Goal: Task Accomplishment & Management: Manage account settings

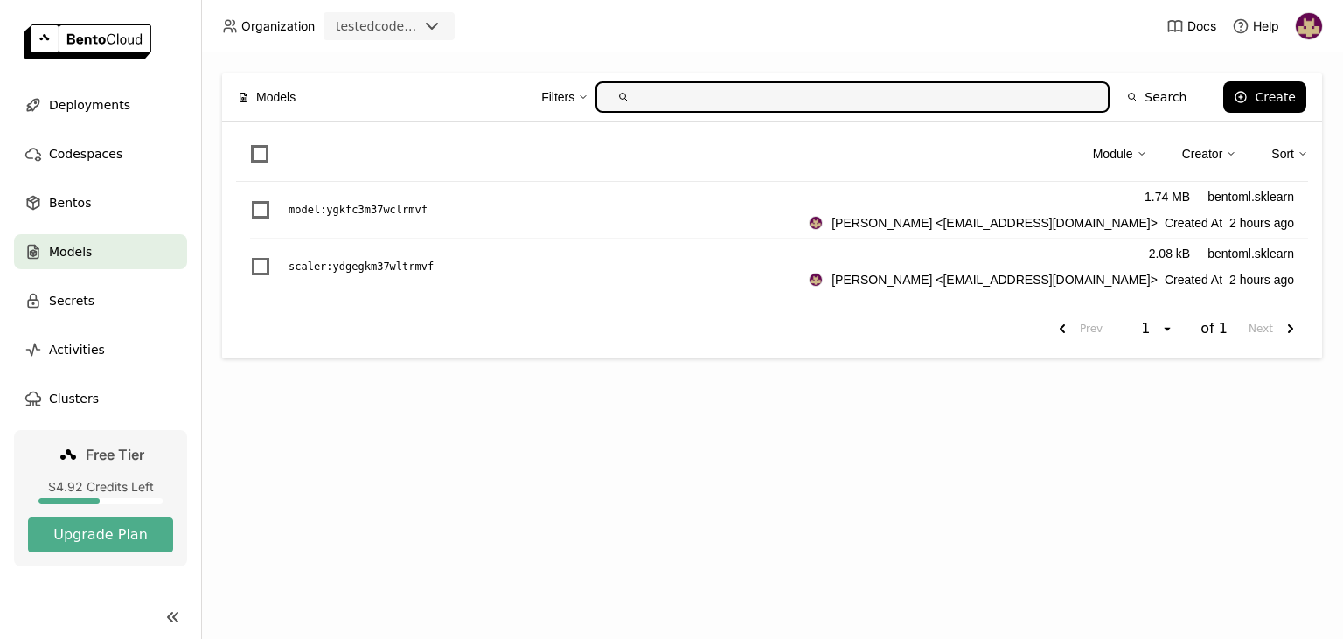
click at [1307, 24] on img at bounding box center [1309, 26] width 26 height 26
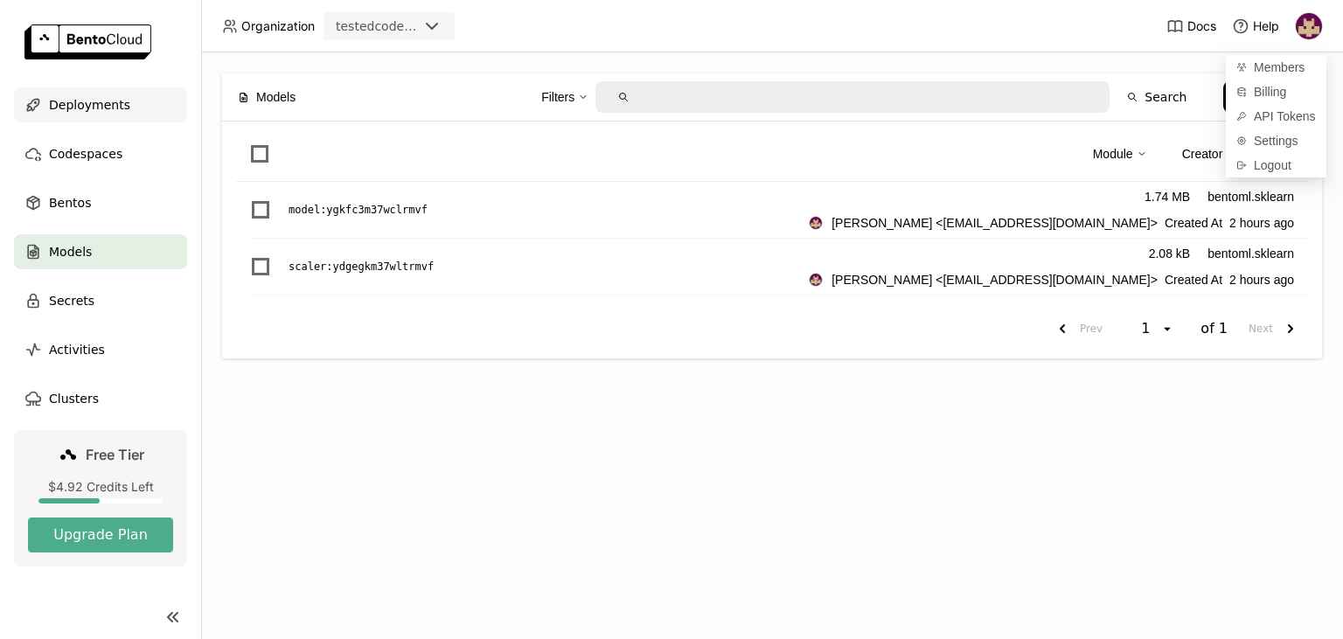
click at [83, 99] on span "Deployments" at bounding box center [89, 104] width 81 height 21
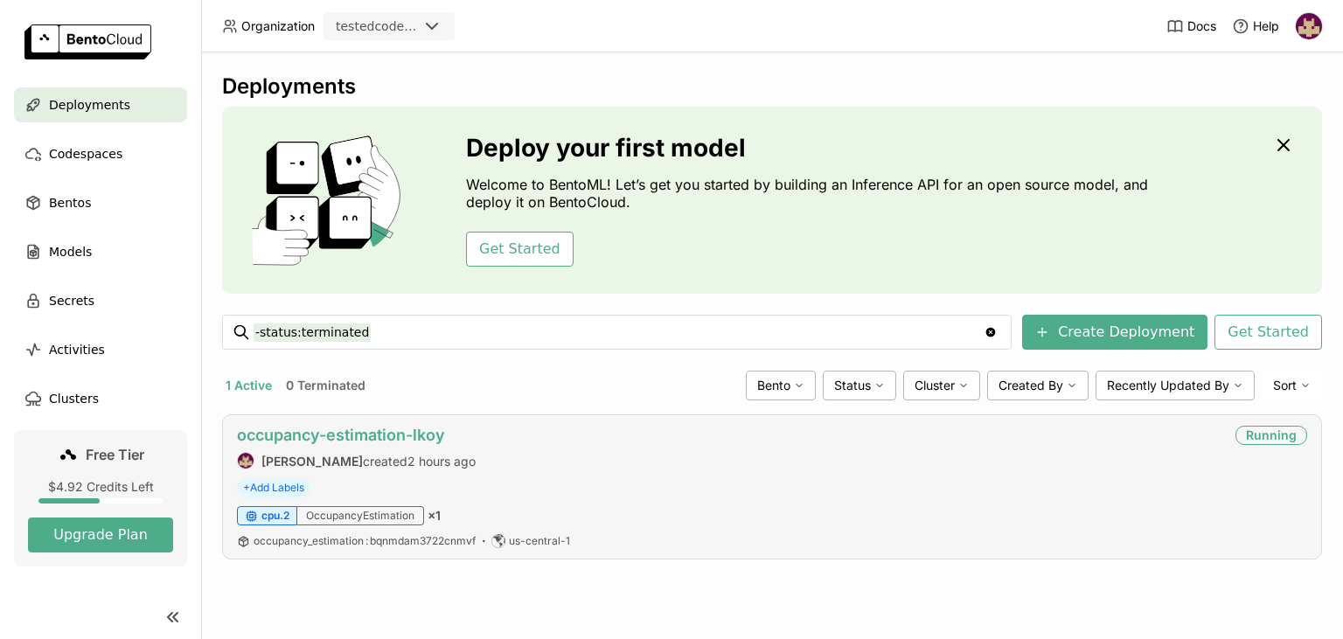
click at [362, 429] on link "occupancy-estimation-lkoy" at bounding box center [341, 435] width 208 height 18
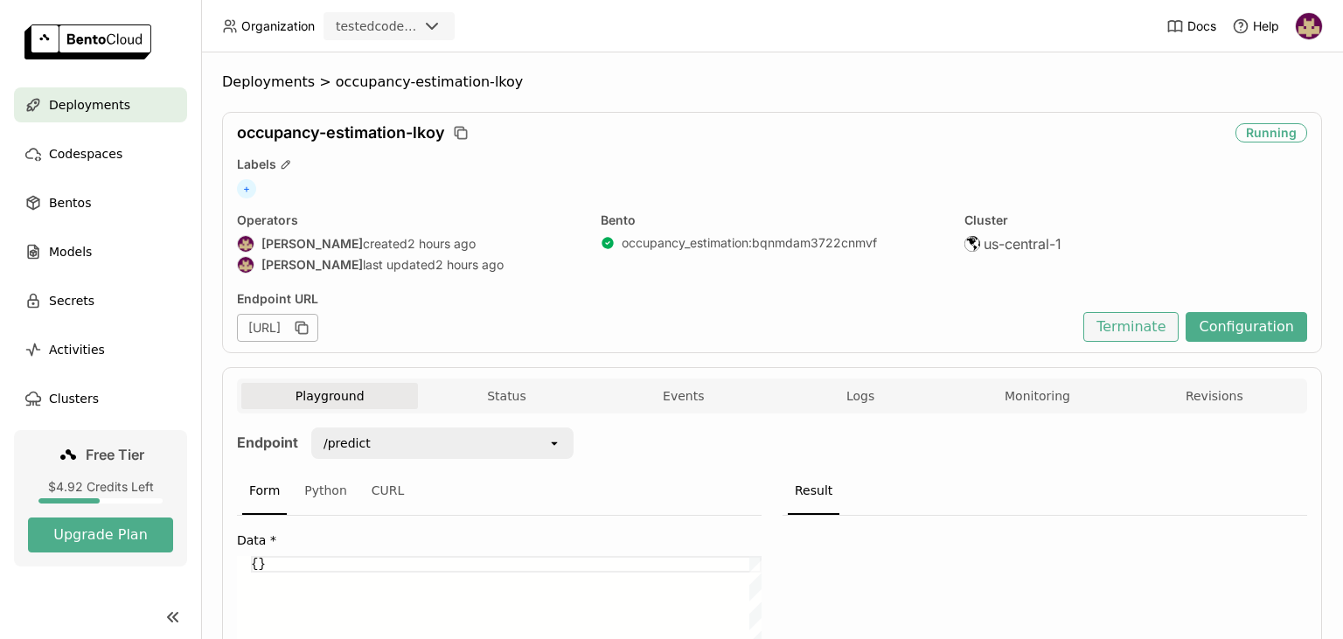
click at [1127, 322] on button "Terminate" at bounding box center [1131, 327] width 95 height 30
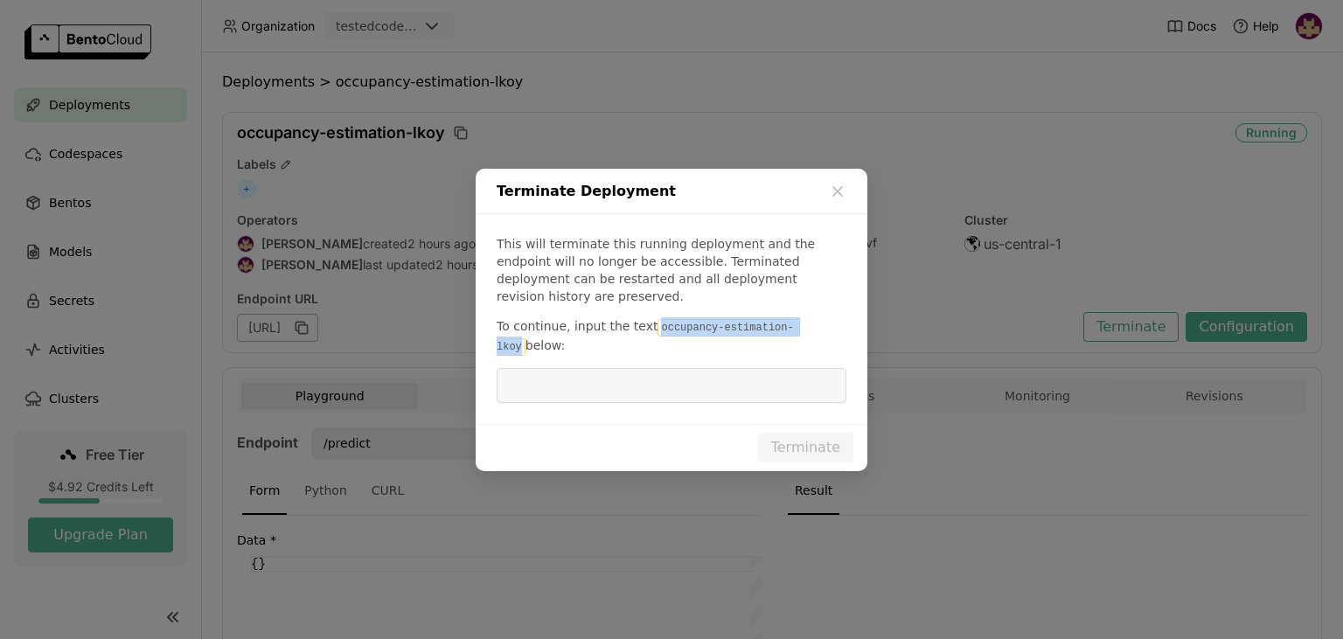
drag, startPoint x: 673, startPoint y: 331, endPoint x: 791, endPoint y: 333, distance: 118.1
click at [791, 333] on code "occupancy-estimation-lkoy" at bounding box center [645, 337] width 297 height 37
click at [733, 372] on input "dialog" at bounding box center [671, 385] width 329 height 33
paste input "occupancy-estimation-lkoy"
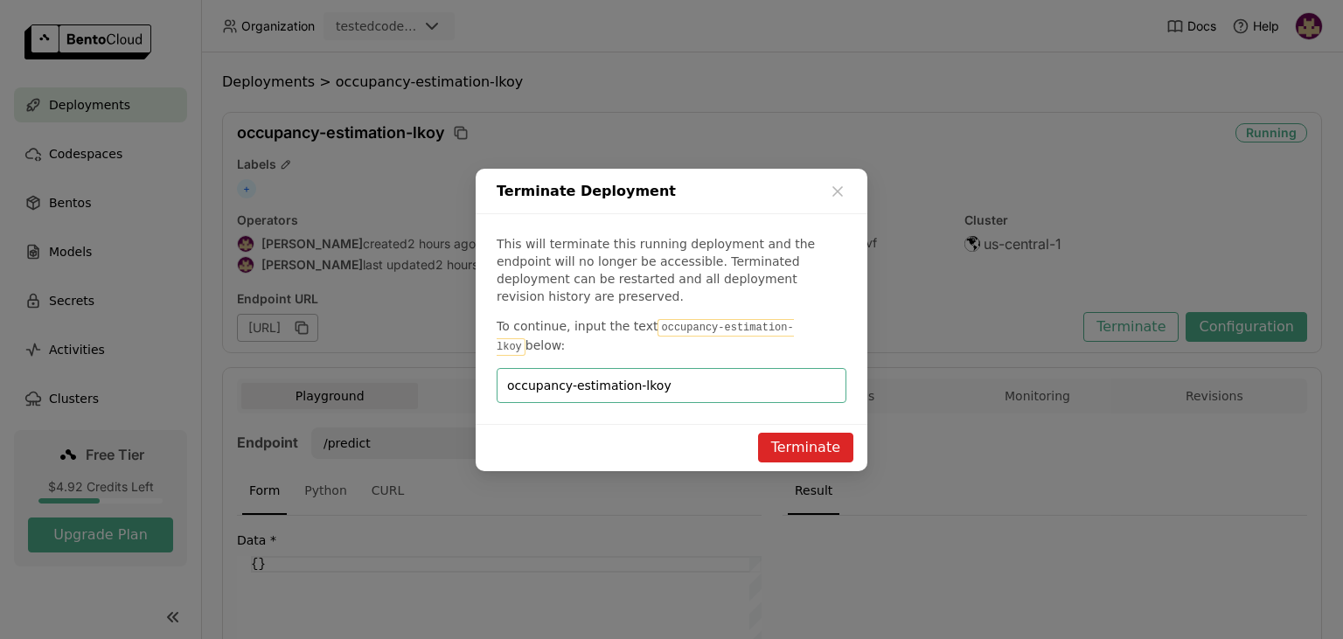
type input "occupancy-estimation-lkoy"
click at [810, 433] on button "Terminate" at bounding box center [805, 448] width 95 height 30
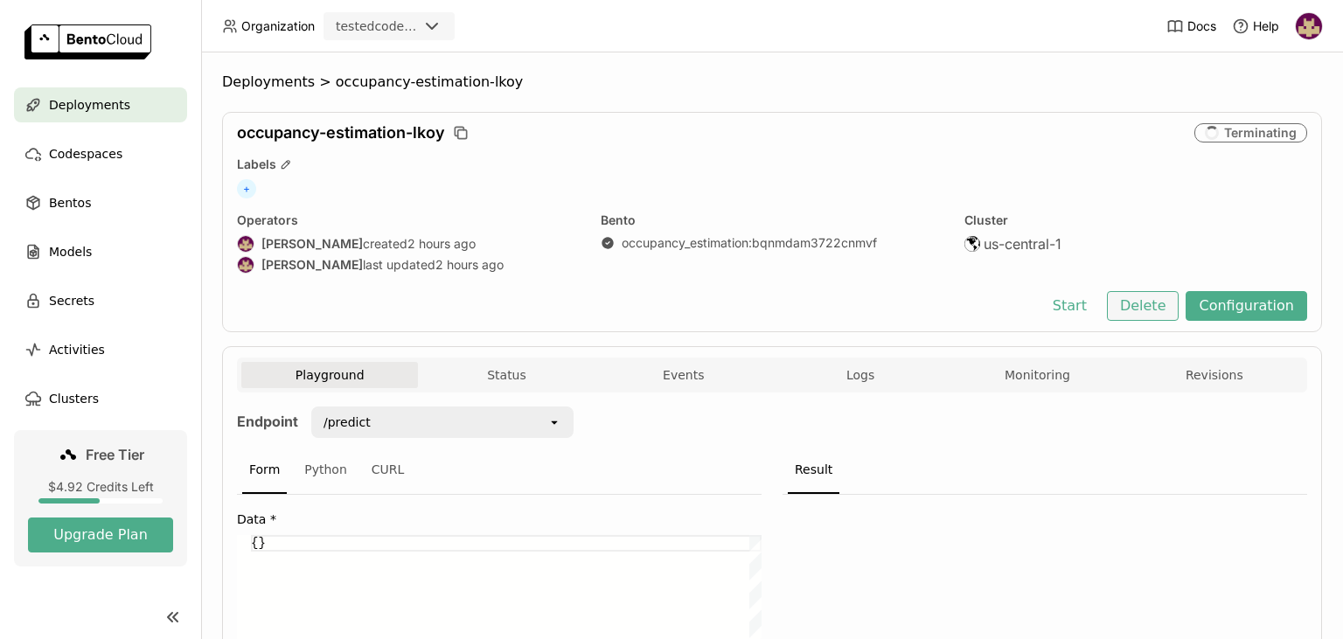
click at [1155, 302] on button "Delete" at bounding box center [1143, 306] width 73 height 30
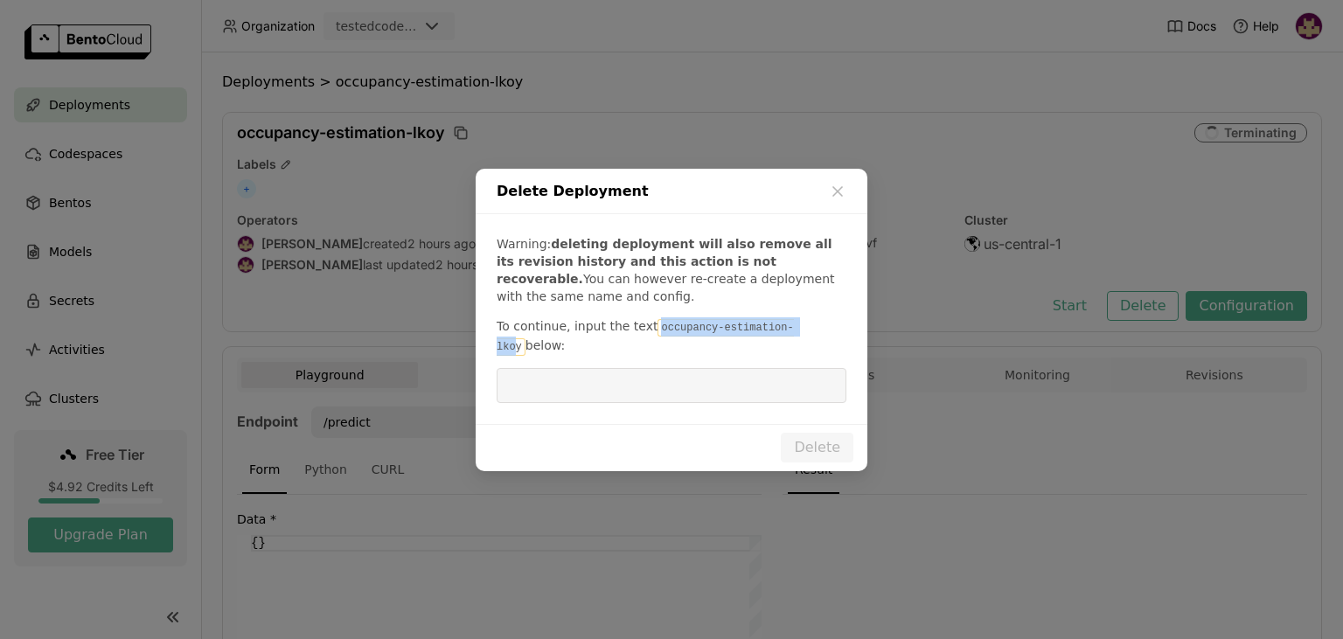
drag, startPoint x: 646, startPoint y: 337, endPoint x: 784, endPoint y: 331, distance: 137.4
click at [784, 331] on code "occupancy-estimation-lkoy" at bounding box center [645, 337] width 297 height 37
click at [742, 380] on input "dialog" at bounding box center [671, 385] width 329 height 33
paste input "occupancy-estimation-lko"
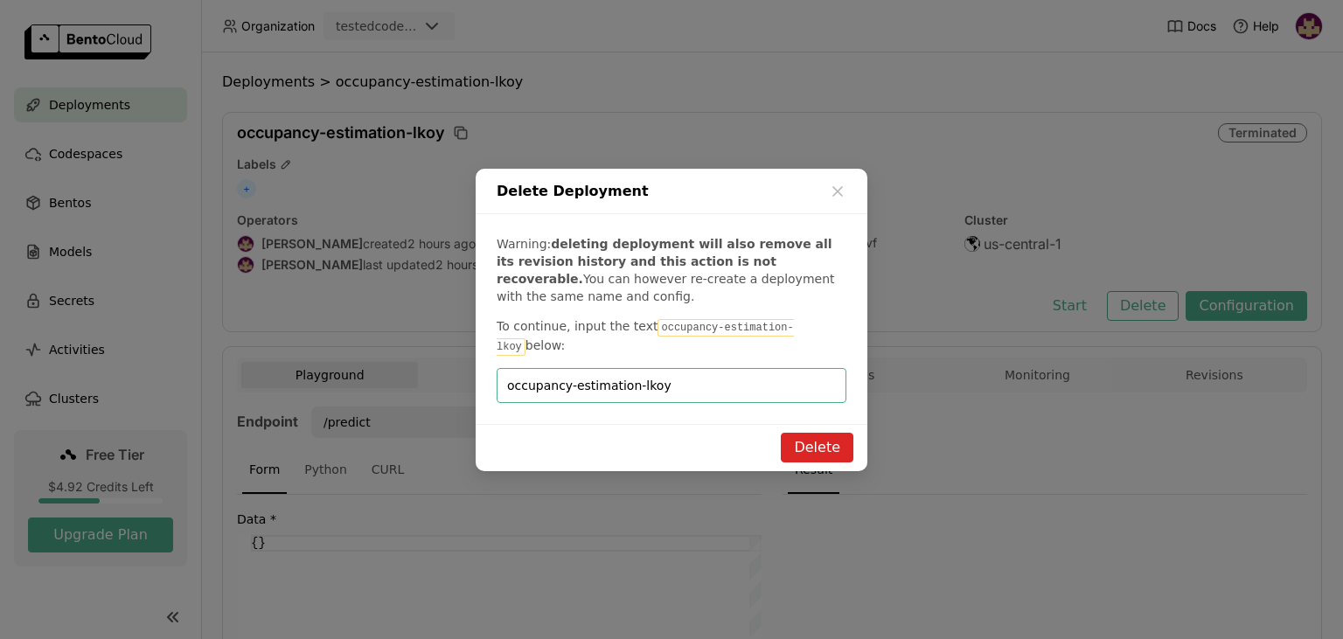
type input "occupancy-estimation-lkoy"
click at [810, 433] on button "Delete" at bounding box center [817, 448] width 73 height 30
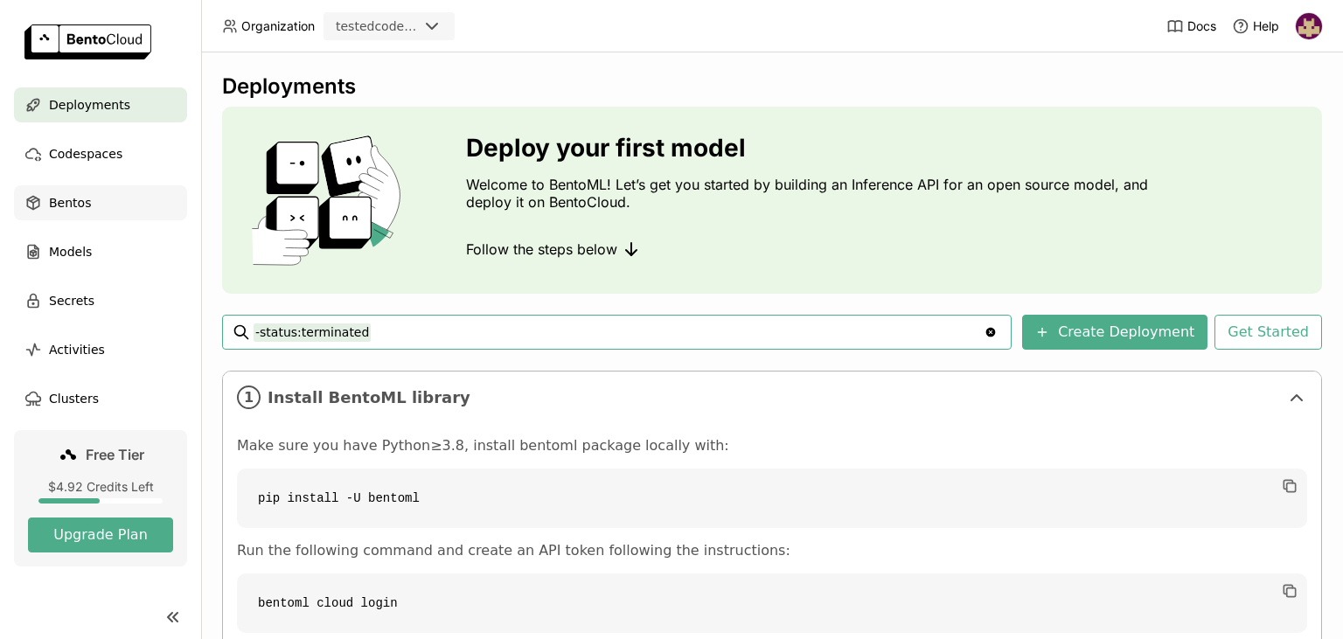
click at [69, 202] on span "Bentos" at bounding box center [70, 202] width 42 height 21
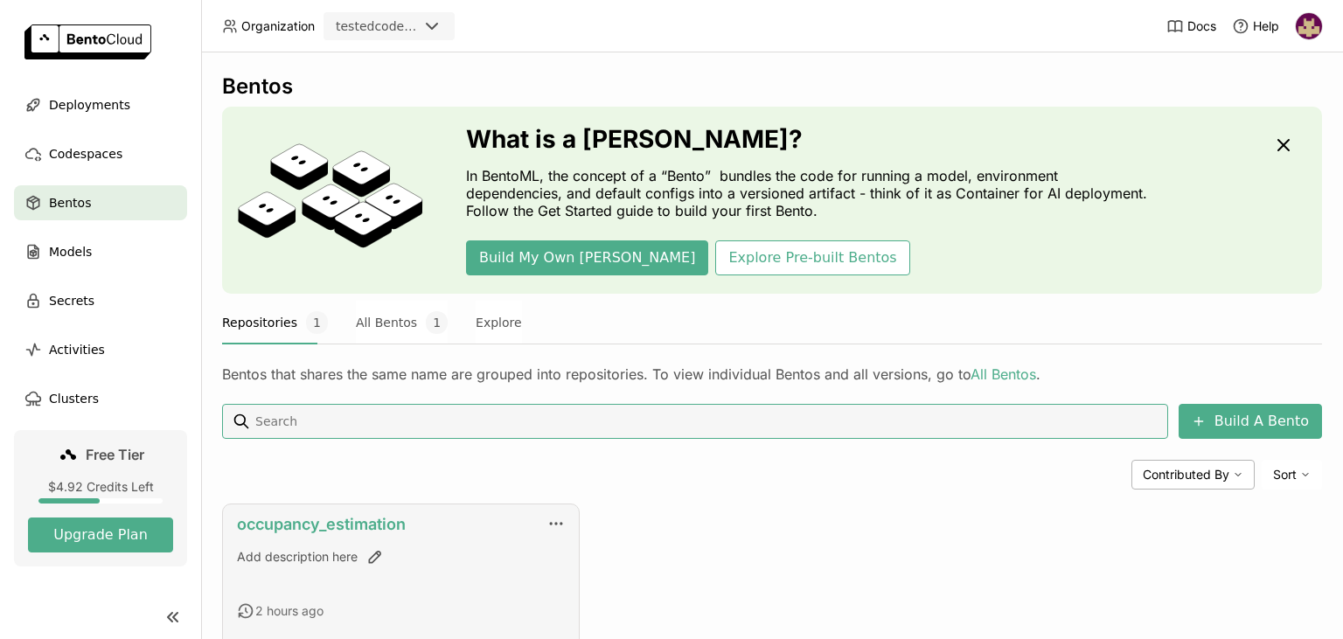
click at [340, 519] on link "occupancy_estimation" at bounding box center [321, 524] width 169 height 18
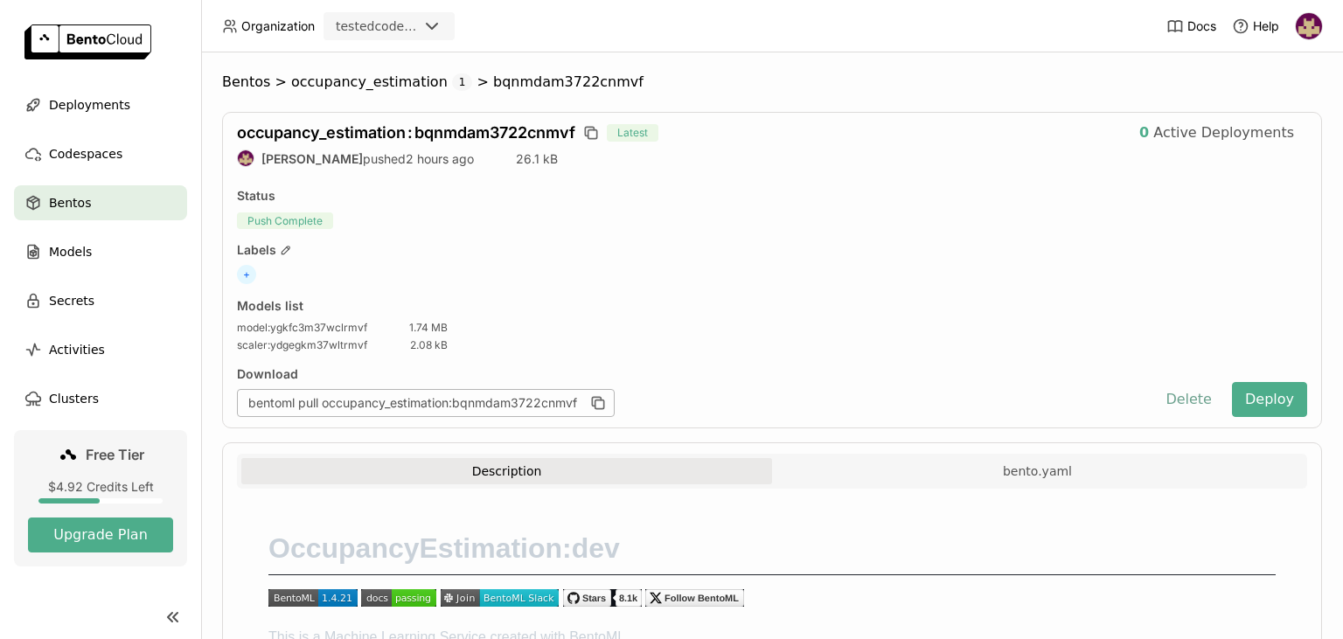
click at [1186, 399] on button "Delete" at bounding box center [1189, 399] width 73 height 35
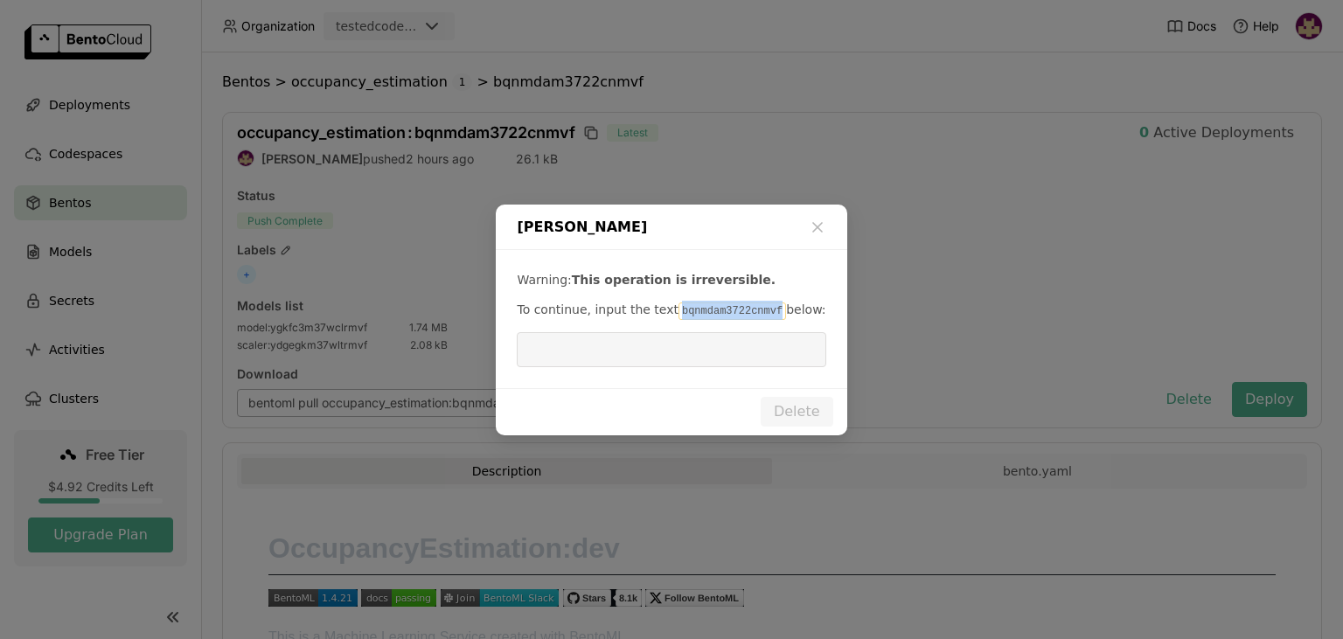
drag, startPoint x: 666, startPoint y: 310, endPoint x: 762, endPoint y: 313, distance: 95.4
click at [762, 313] on p "To continue, input the text bqnmdam3722cnmvf below:" at bounding box center [671, 310] width 309 height 19
copy code "bqnmdam3722cnmvf"
click at [722, 353] on input "dialog" at bounding box center [671, 349] width 288 height 33
paste input "bqnmdam3722cnmvf"
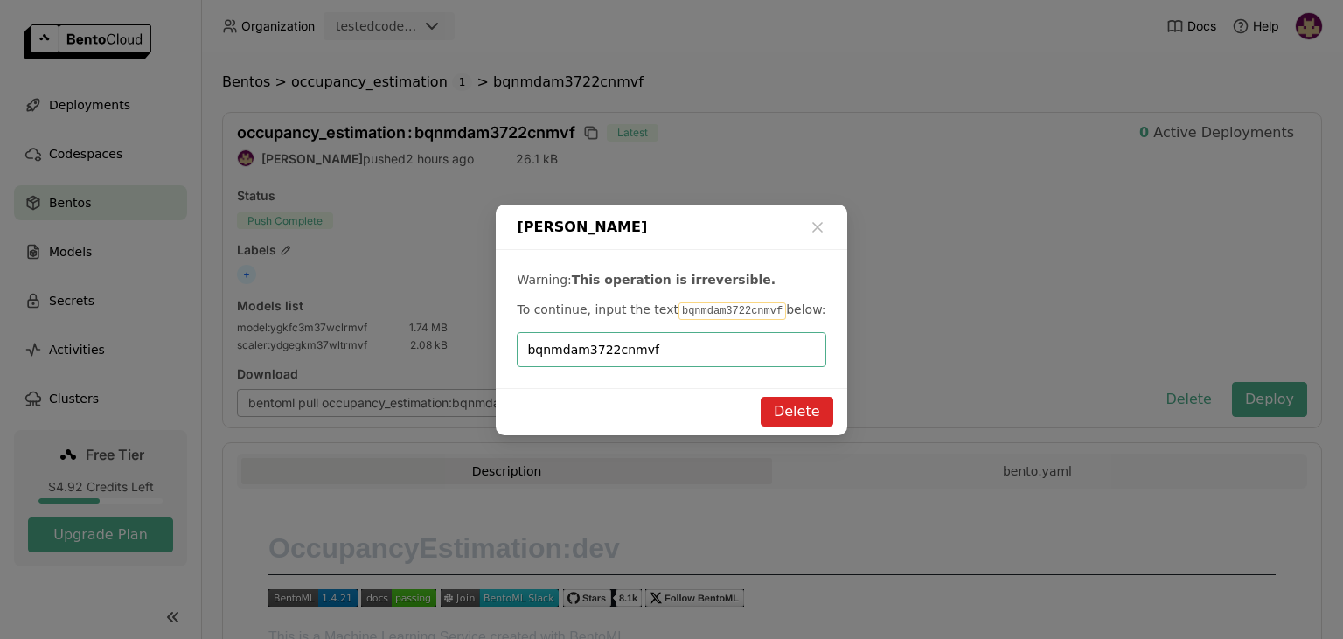
type input "bqnmdam3722cnmvf"
click at [805, 411] on button "Delete" at bounding box center [797, 412] width 73 height 30
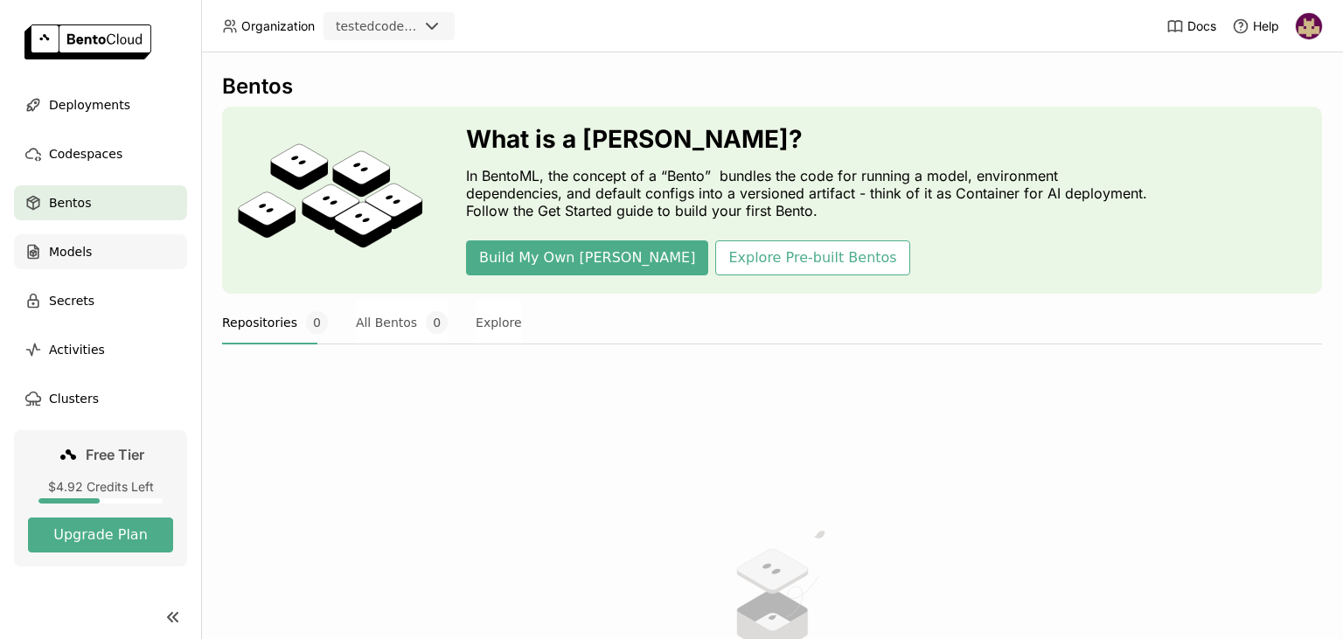
click at [114, 240] on div "Models" at bounding box center [100, 251] width 173 height 35
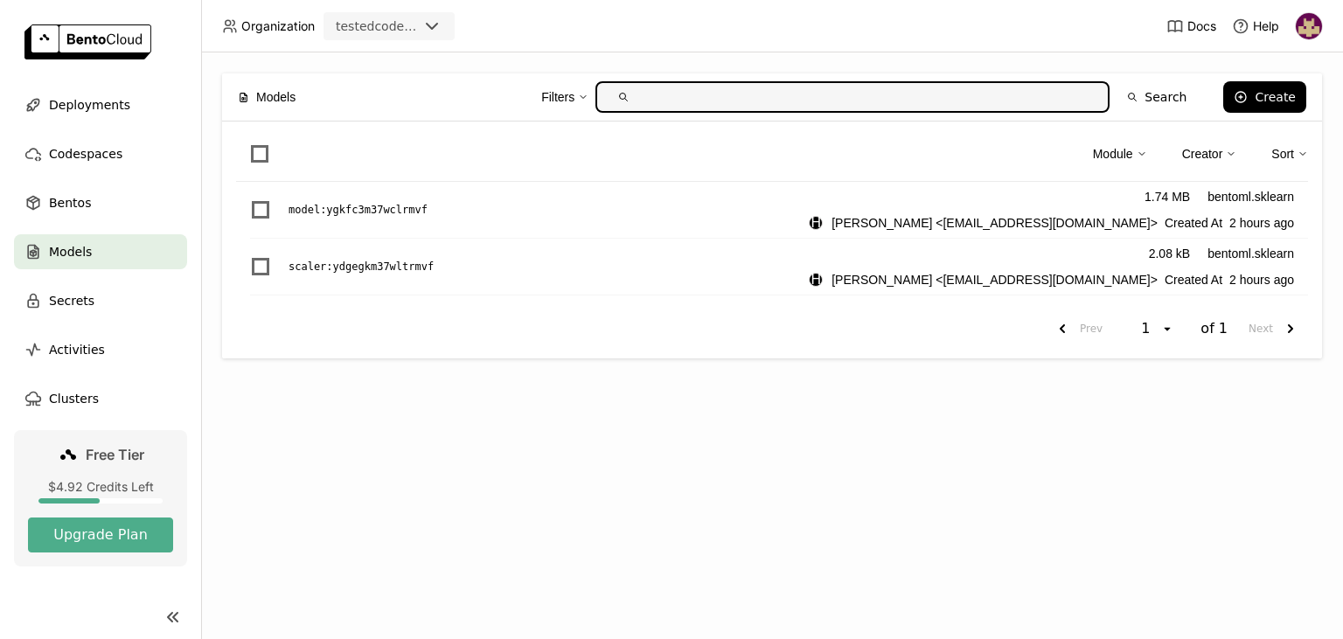
click at [254, 146] on span at bounding box center [259, 153] width 17 height 17
click at [249, 143] on input "checkbox" at bounding box center [249, 143] width 0 height 0
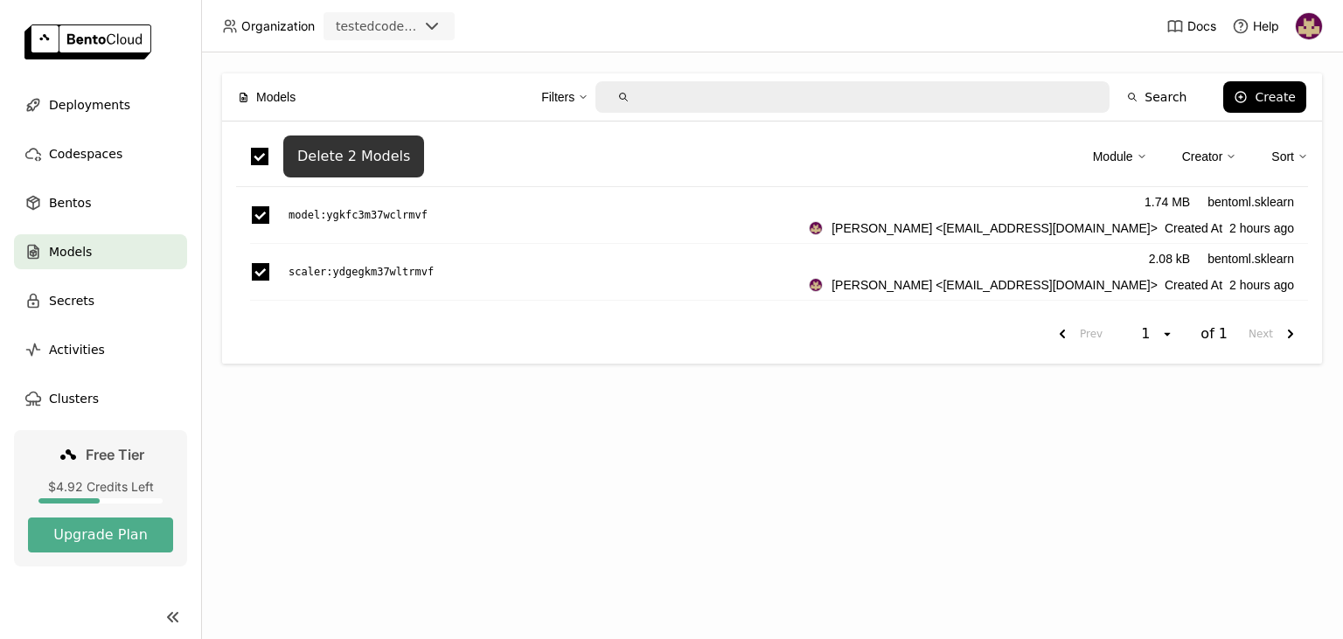
click at [345, 143] on button "Delete 2 Models" at bounding box center [353, 157] width 141 height 42
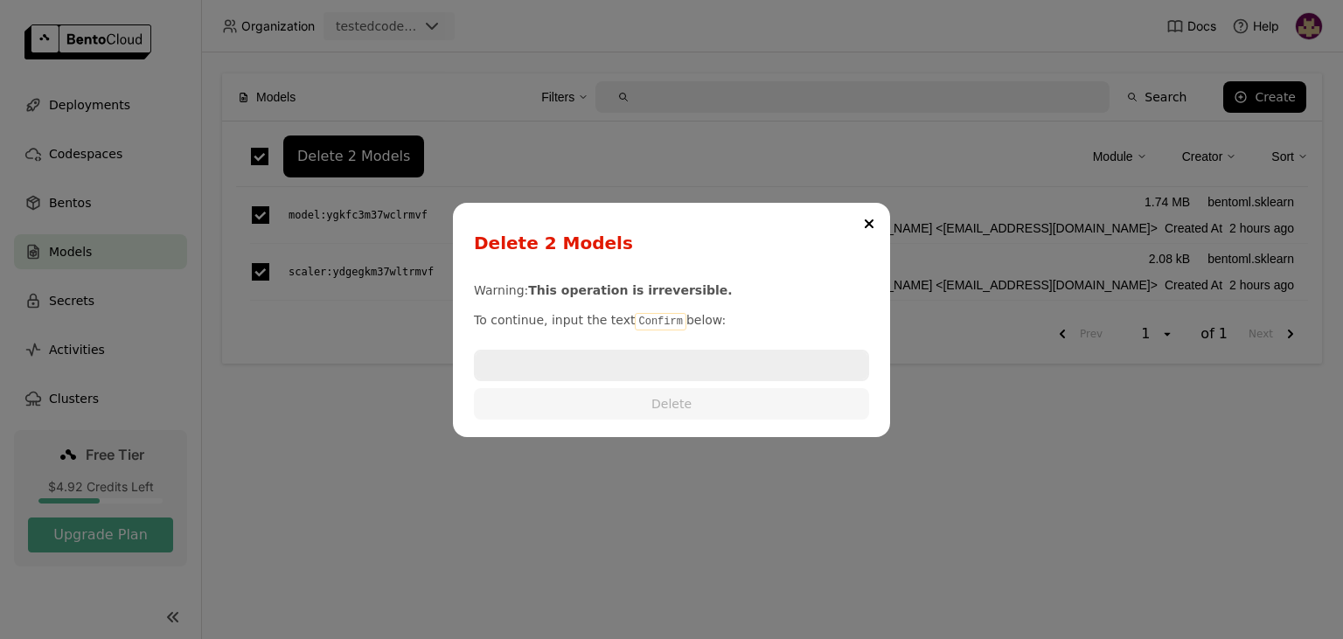
click at [643, 326] on code "Confirm" at bounding box center [660, 321] width 51 height 17
click at [643, 325] on code "Confirm" at bounding box center [660, 321] width 51 height 17
copy p "Confirm"
click at [659, 364] on input "dialog" at bounding box center [672, 366] width 392 height 28
paste input "Confirm"
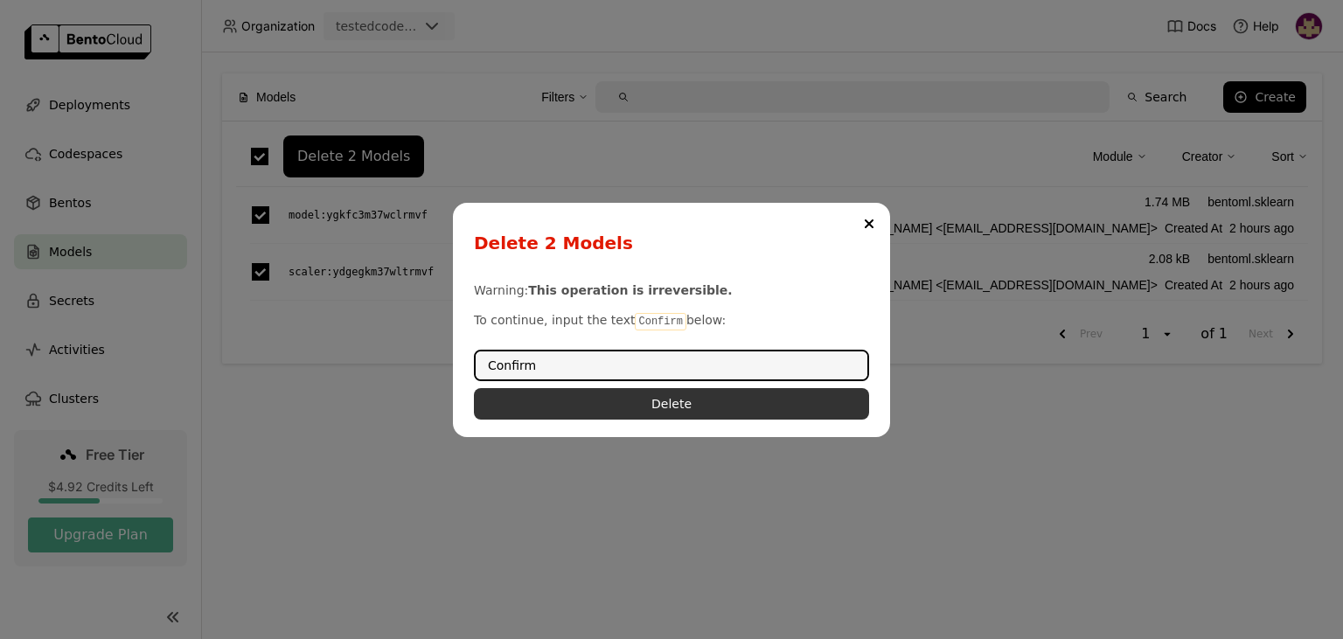
type input "Confirm"
click at [652, 391] on button "Delete" at bounding box center [671, 403] width 395 height 31
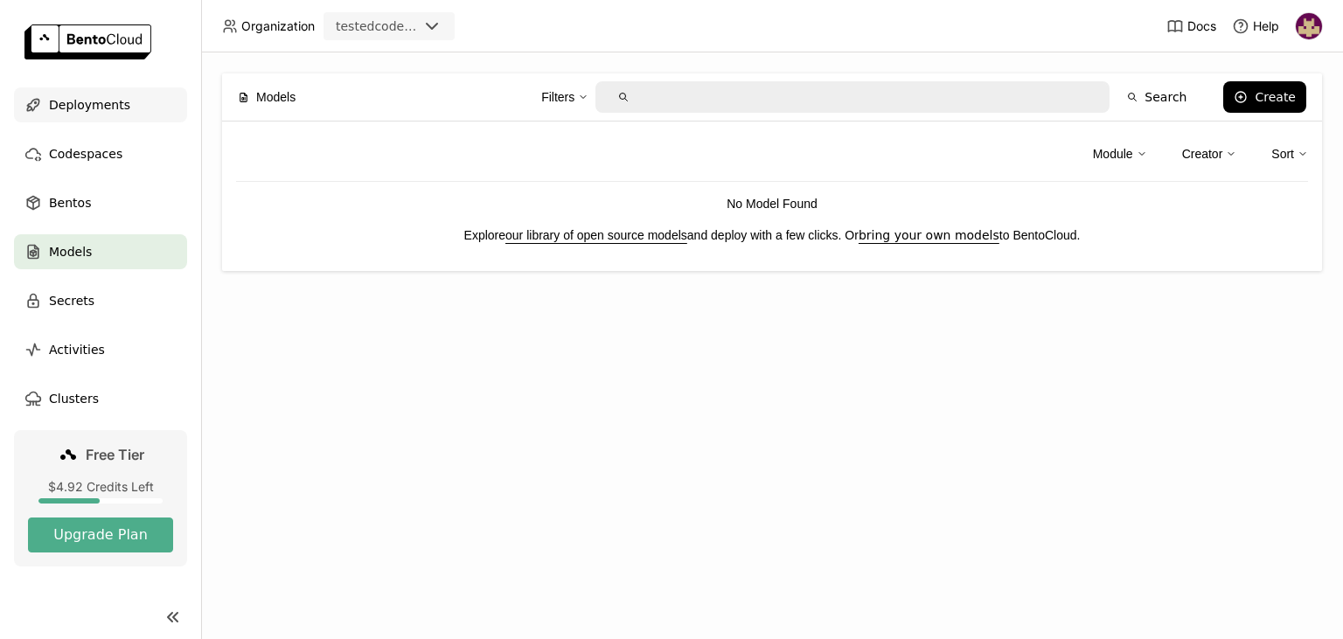
click at [107, 108] on span "Deployments" at bounding box center [89, 104] width 81 height 21
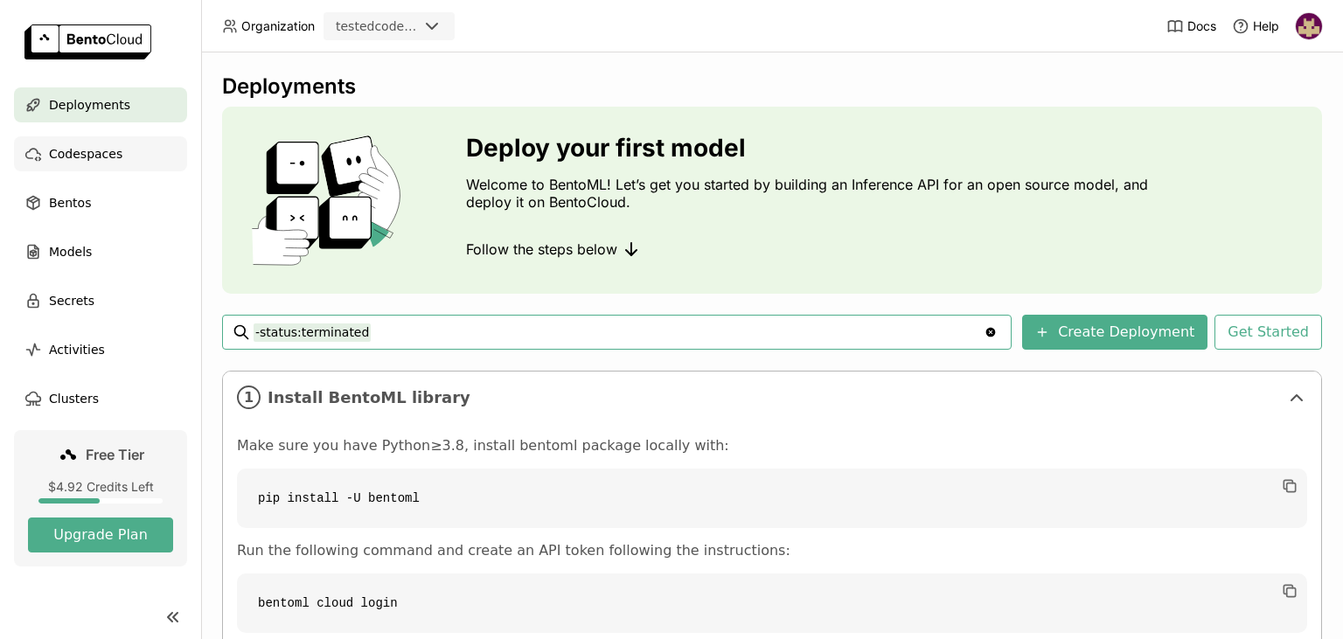
click at [96, 150] on span "Codespaces" at bounding box center [85, 153] width 73 height 21
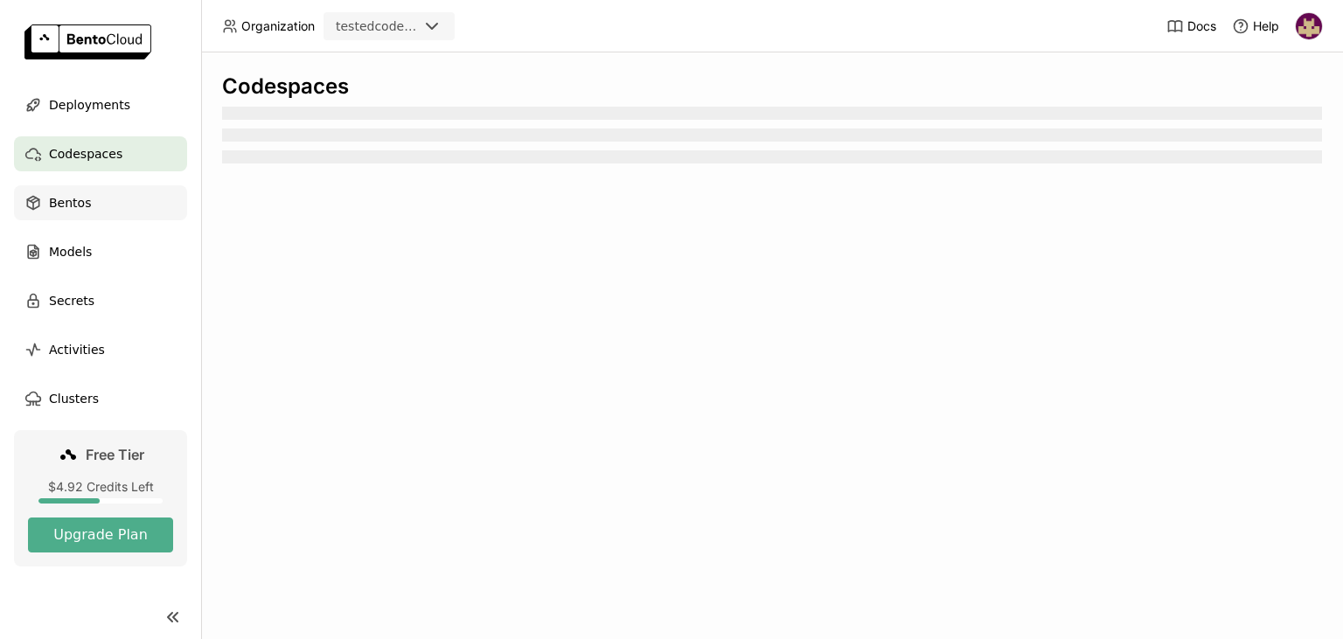
click at [89, 198] on div "Bentos" at bounding box center [100, 202] width 173 height 35
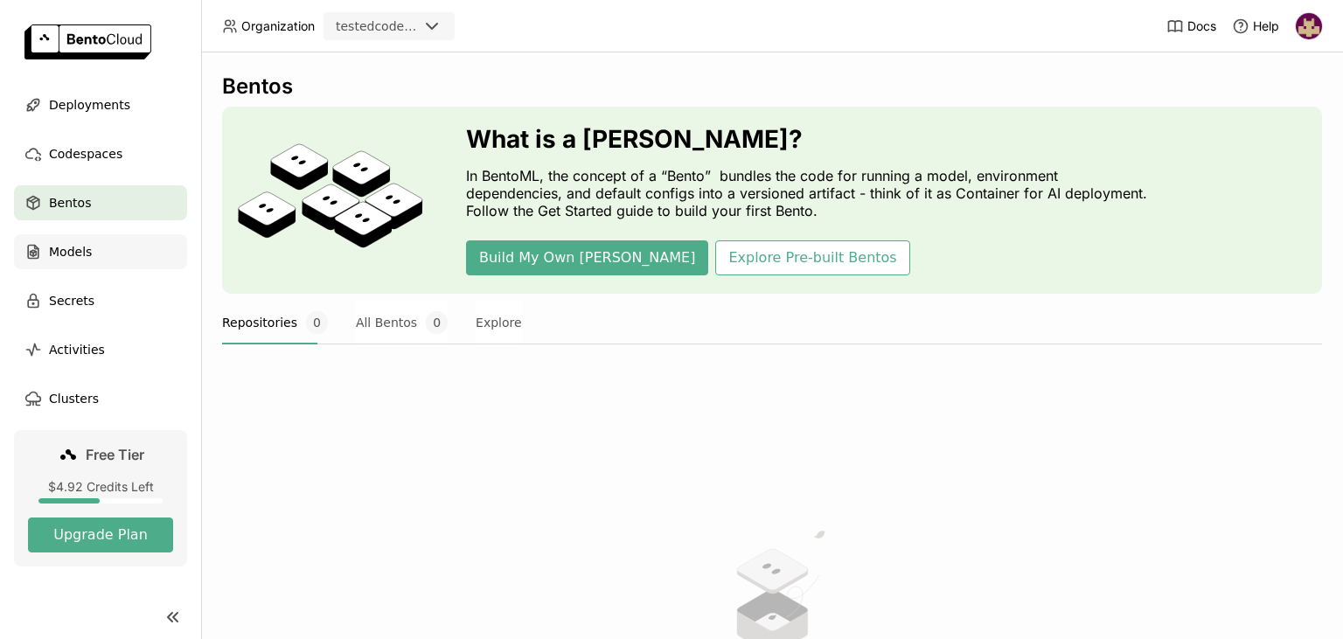
click at [80, 251] on span "Models" at bounding box center [70, 251] width 43 height 21
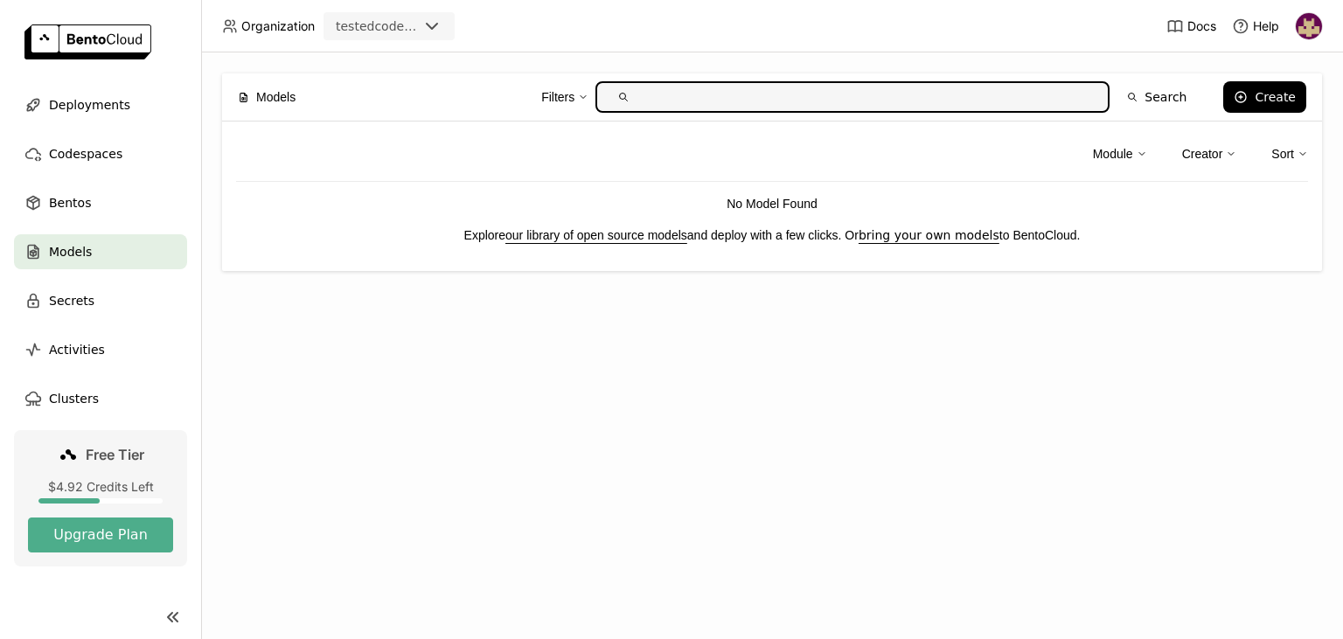
click at [1309, 13] on img at bounding box center [1309, 26] width 26 height 26
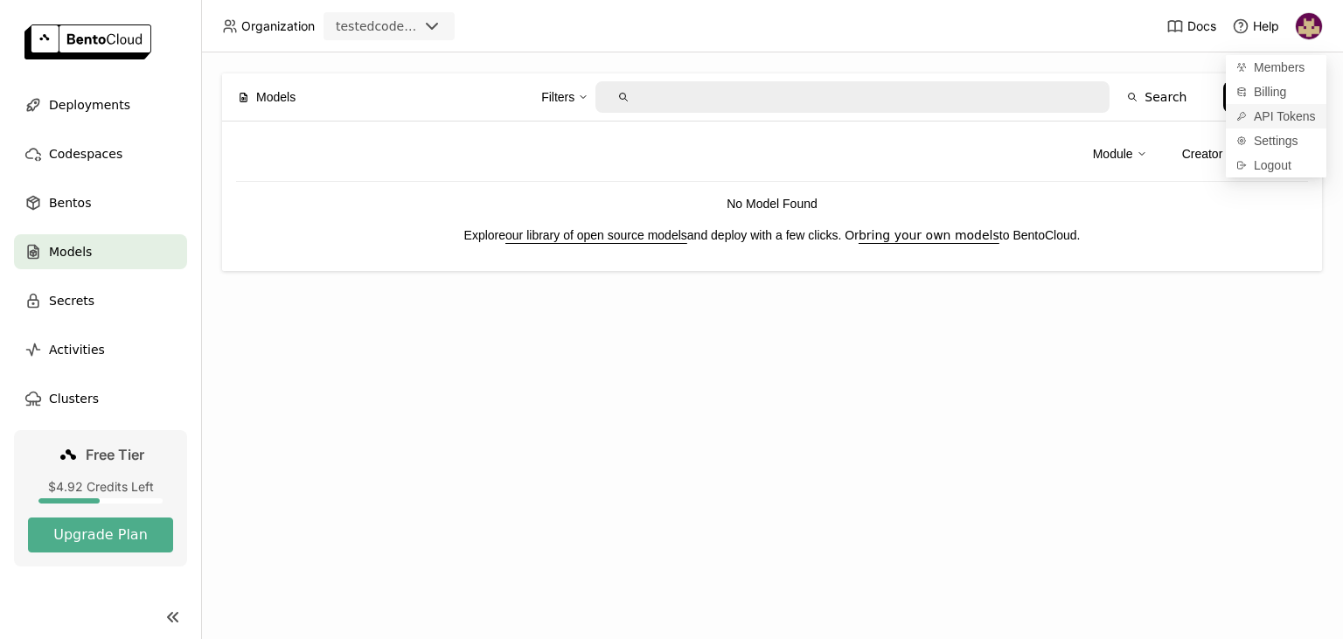
click at [1268, 113] on span "API Tokens" at bounding box center [1285, 116] width 62 height 16
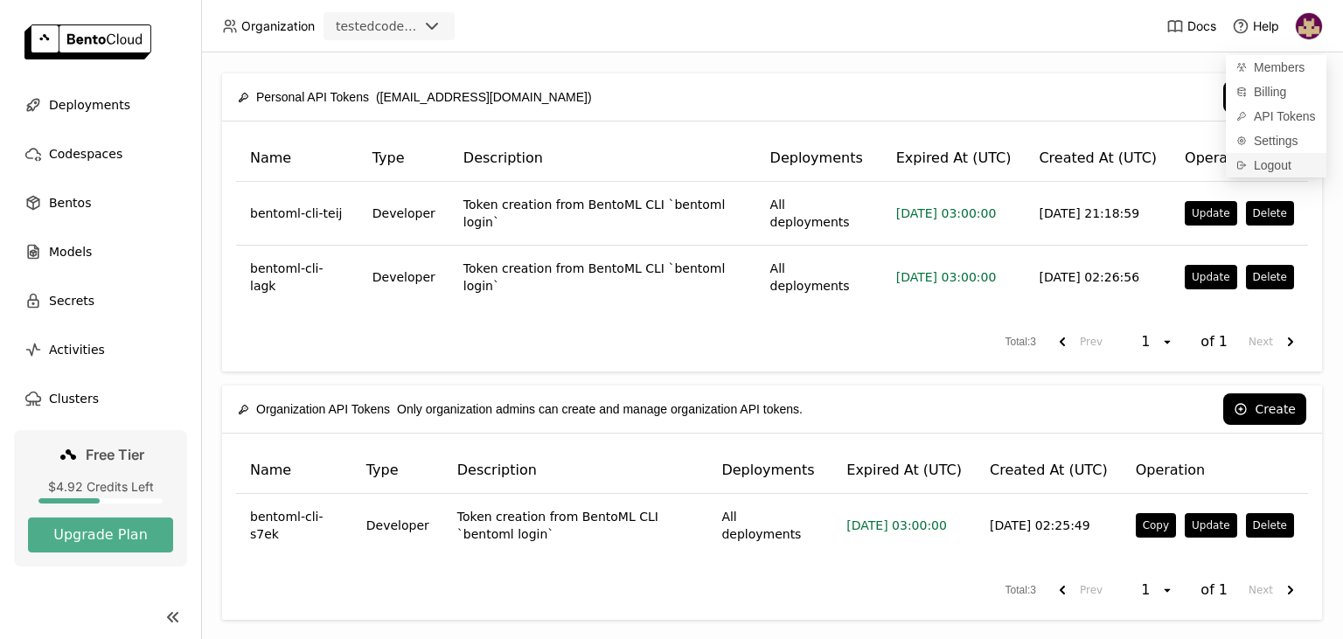
click at [1257, 170] on span "Logout" at bounding box center [1273, 165] width 38 height 16
